Goal: Task Accomplishment & Management: Complete application form

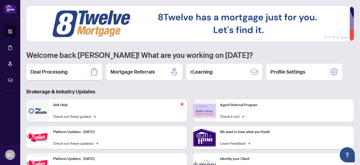
scroll to position [23, 0]
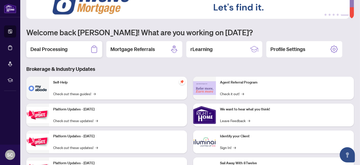
click at [63, 50] on h2 "Deal Processing" at bounding box center [48, 49] width 37 height 7
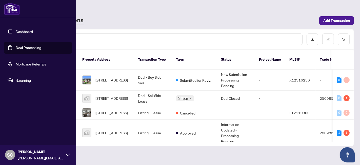
click at [18, 32] on link "Dashboard" at bounding box center [24, 31] width 17 height 5
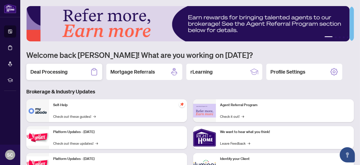
click at [72, 71] on div "Deal Processing" at bounding box center [64, 72] width 76 height 16
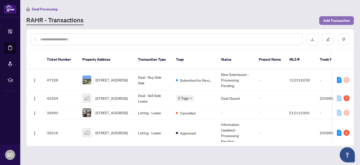
click at [341, 22] on span "Add Transaction" at bounding box center [336, 20] width 27 height 8
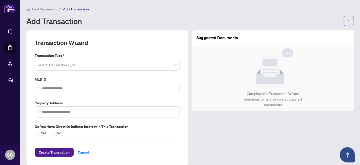
click at [154, 65] on input "search" at bounding box center [105, 65] width 134 height 11
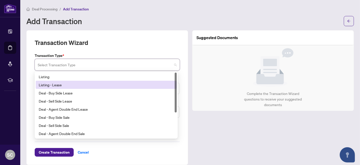
click at [138, 81] on div "Listing - Lease" at bounding box center [106, 85] width 141 height 8
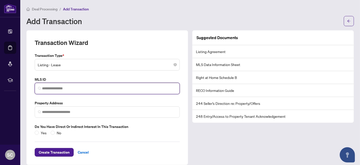
click at [129, 88] on input "search" at bounding box center [109, 88] width 134 height 5
paste input "*********"
type input "*********"
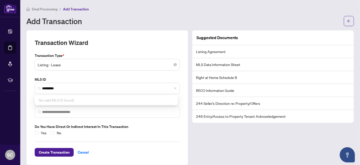
click at [151, 75] on div "Transaction Type * Listing - Lease 13 14 15 Listing Listing - Lease Deal - Buy …" at bounding box center [107, 94] width 149 height 83
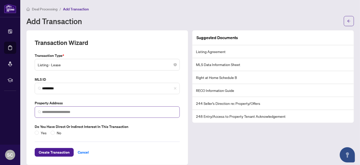
scroll to position [5, 0]
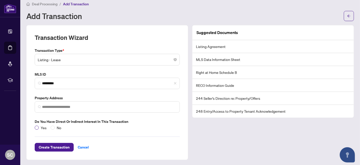
click at [44, 126] on span "Yes" at bounding box center [44, 128] width 10 height 6
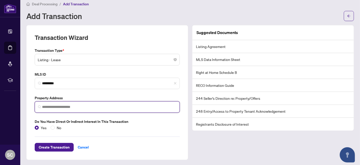
click at [71, 104] on input "search" at bounding box center [109, 106] width 134 height 5
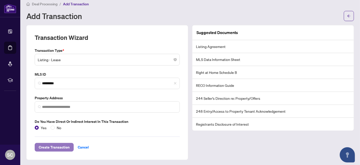
click at [61, 147] on span "Create Transaction" at bounding box center [54, 147] width 31 height 8
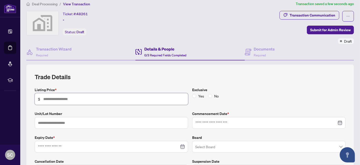
click at [99, 96] on input "text" at bounding box center [114, 99] width 142 height 6
type input "*****"
click at [217, 123] on input at bounding box center [266, 123] width 141 height 6
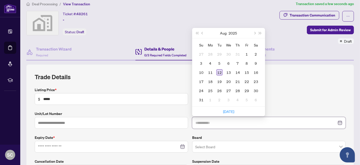
type input "**********"
click at [218, 70] on div "12" at bounding box center [220, 72] width 6 height 6
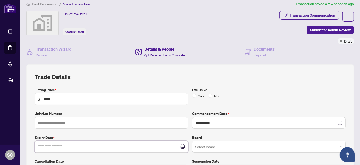
click at [141, 144] on input at bounding box center [108, 147] width 141 height 6
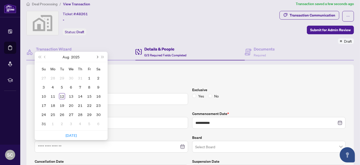
click at [98, 56] on button "Next month (PageDown)" at bounding box center [97, 57] width 6 height 10
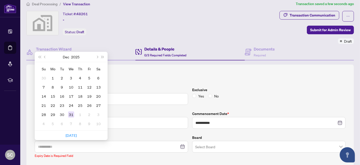
type input "**********"
click at [70, 112] on div "31" at bounding box center [71, 114] width 6 height 6
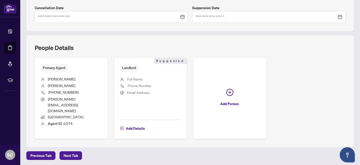
scroll to position [164, 0]
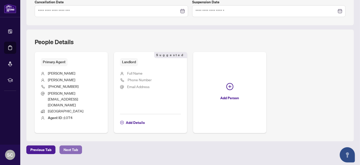
click at [72, 145] on span "Next Tab" at bounding box center [71, 149] width 14 height 8
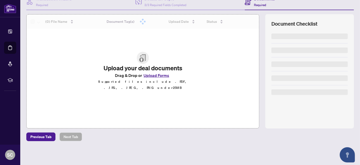
scroll to position [54, 0]
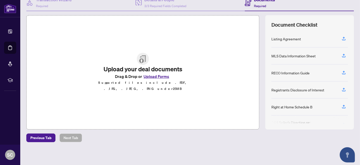
click at [149, 79] on button "Upload Forms" at bounding box center [156, 76] width 29 height 7
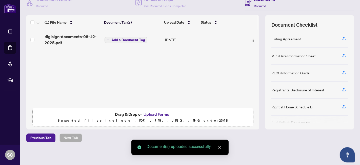
click at [127, 38] on span "Add a Document Tag" at bounding box center [128, 40] width 34 height 4
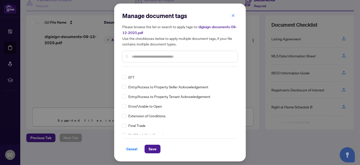
scroll to position [0, 0]
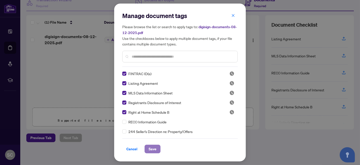
click at [149, 148] on span "Save" at bounding box center [153, 149] width 8 height 8
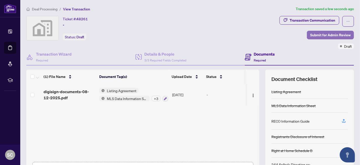
click at [314, 35] on span "Submit for Admin Review" at bounding box center [330, 35] width 41 height 8
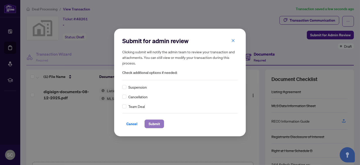
click at [152, 125] on span "Submit" at bounding box center [154, 124] width 11 height 8
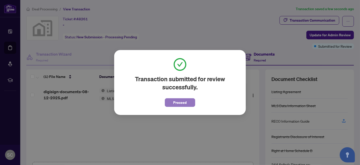
click at [182, 104] on span "Proceed" at bounding box center [179, 102] width 13 height 8
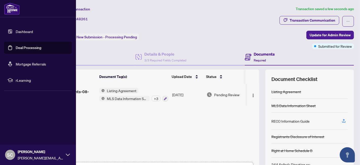
click at [21, 31] on link "Dashboard" at bounding box center [24, 31] width 17 height 5
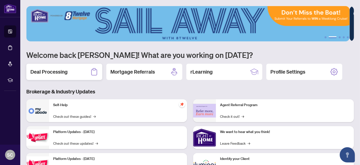
click at [53, 73] on h2 "Deal Processing" at bounding box center [48, 71] width 37 height 7
